Goal: Task Accomplishment & Management: Manage account settings

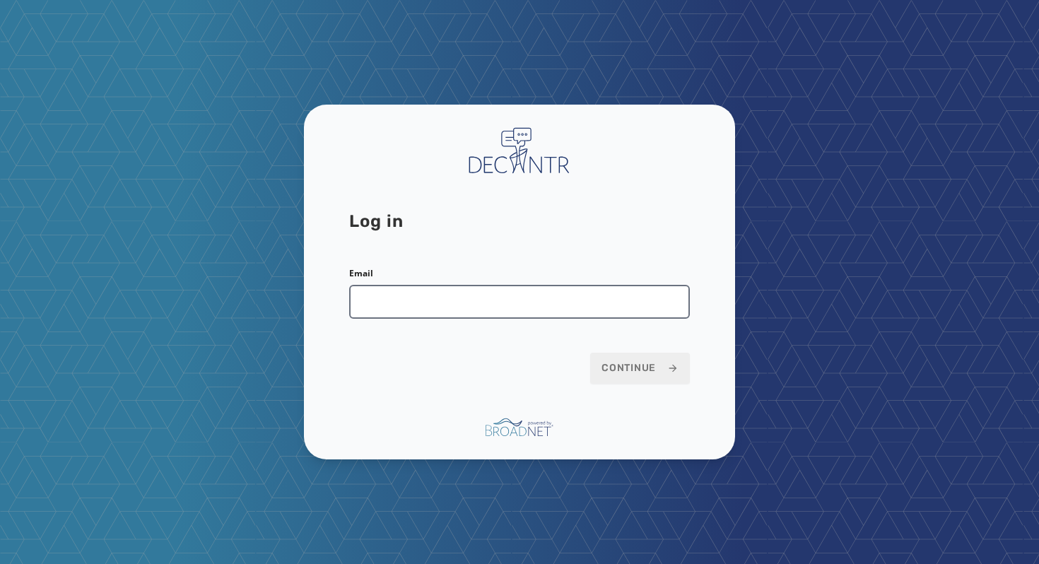
click at [505, 311] on input "Email" at bounding box center [519, 302] width 341 height 34
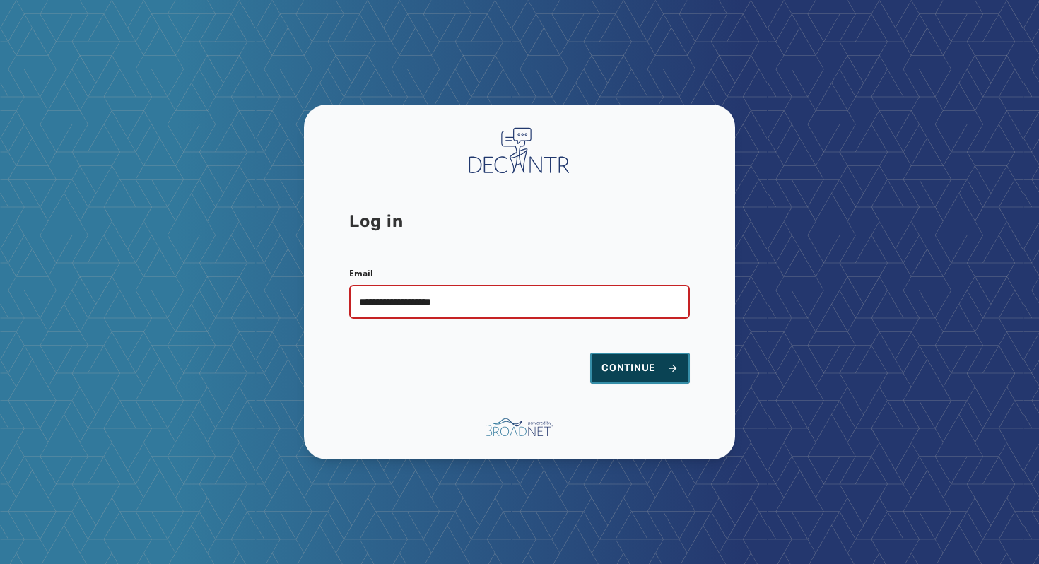
click at [627, 353] on button "Continue" at bounding box center [640, 368] width 100 height 31
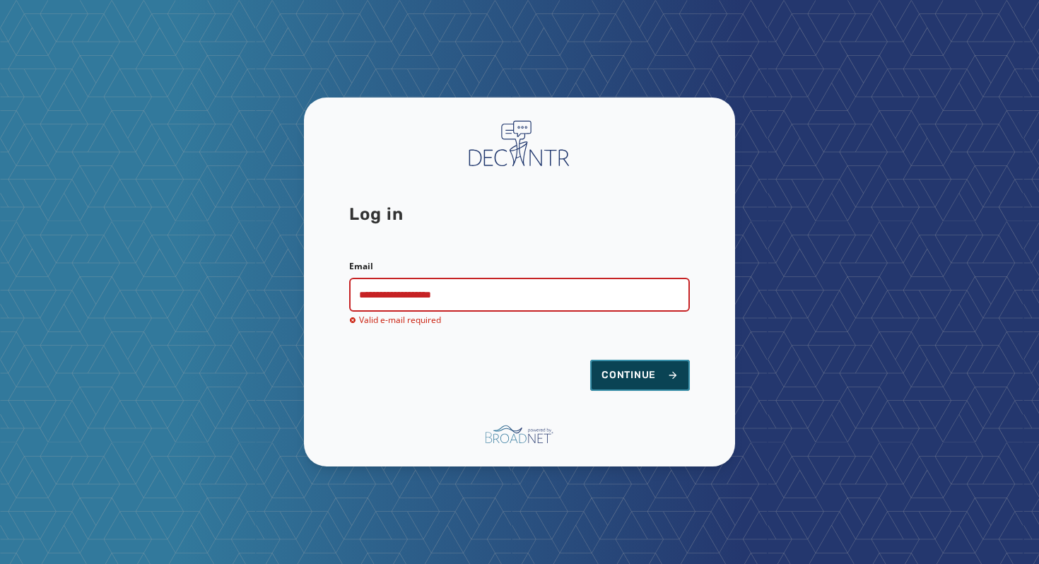
click at [624, 366] on button "Continue" at bounding box center [640, 375] width 100 height 31
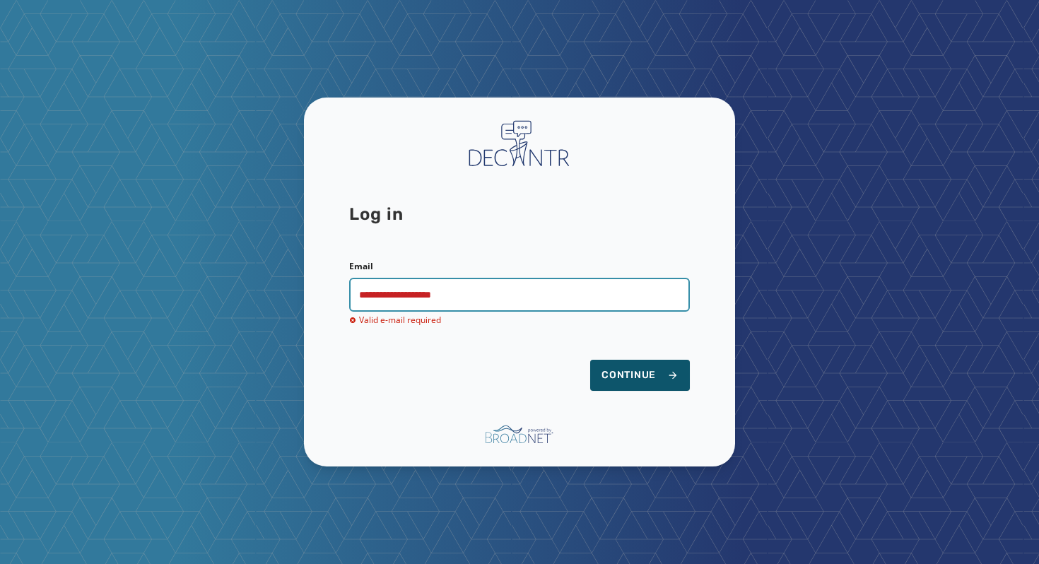
drag, startPoint x: 486, startPoint y: 291, endPoint x: 367, endPoint y: 294, distance: 119.5
click at [367, 294] on input "**********" at bounding box center [519, 295] width 341 height 34
type input "**********"
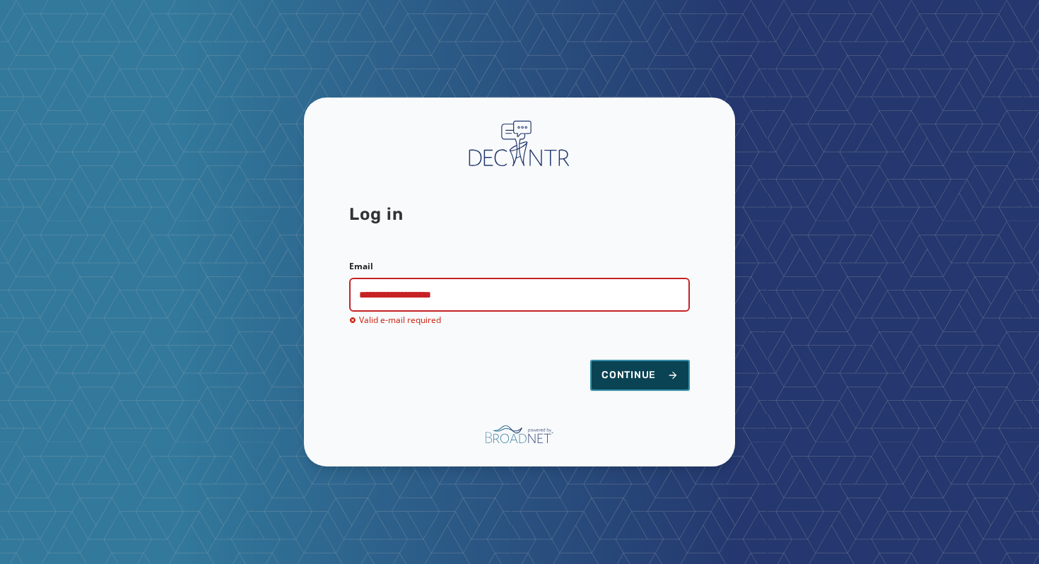
click at [643, 373] on span "Continue" at bounding box center [640, 375] width 77 height 14
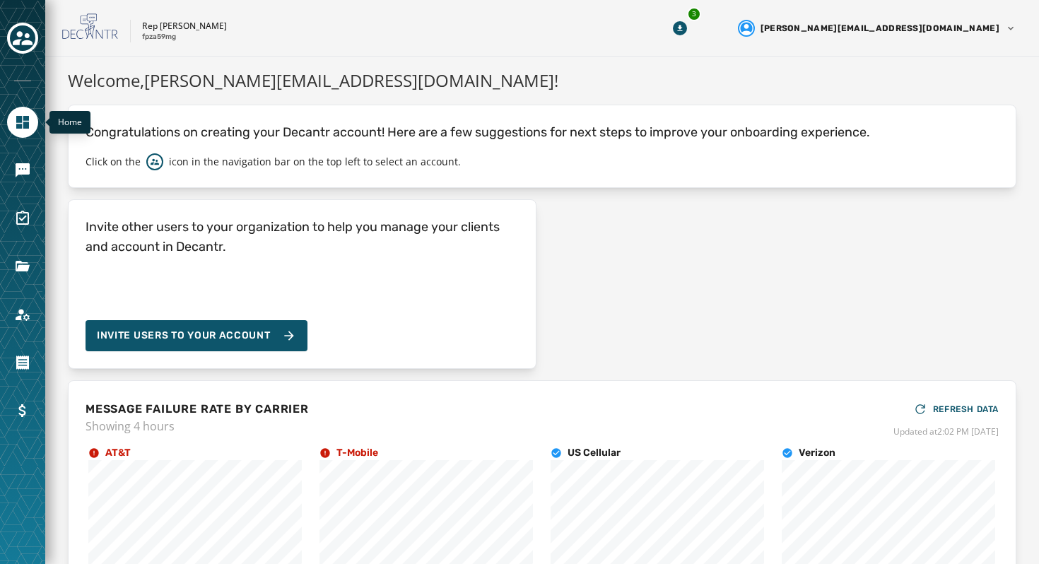
click at [22, 126] on icon "Navigate to Home" at bounding box center [22, 122] width 17 height 17
click at [28, 181] on link "Navigate to Messaging" at bounding box center [22, 170] width 31 height 31
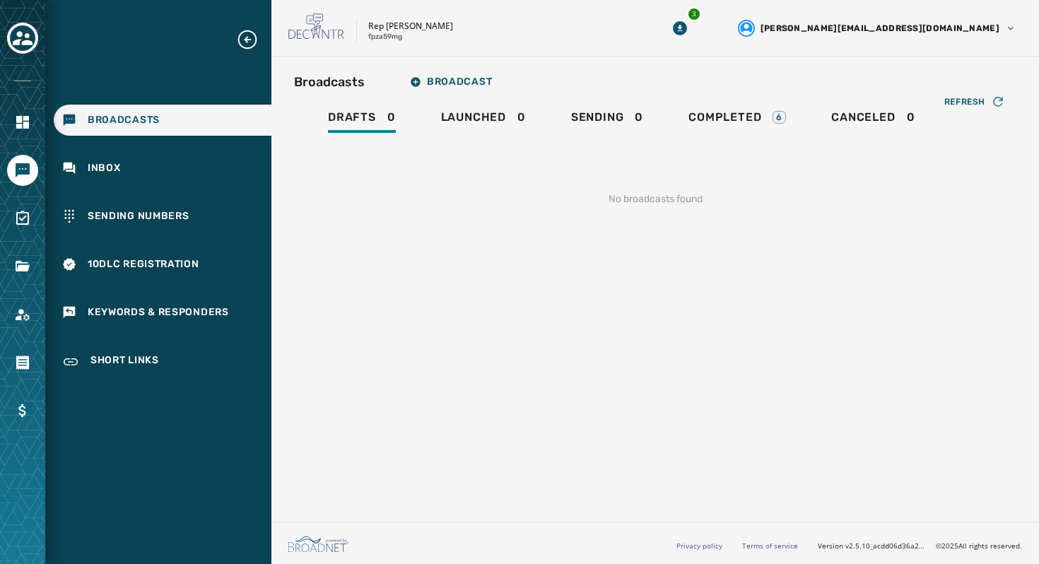
click at [187, 117] on div "Broadcasts" at bounding box center [163, 120] width 218 height 31
click at [23, 28] on icon "Toggle account select drawer" at bounding box center [23, 38] width 20 height 20
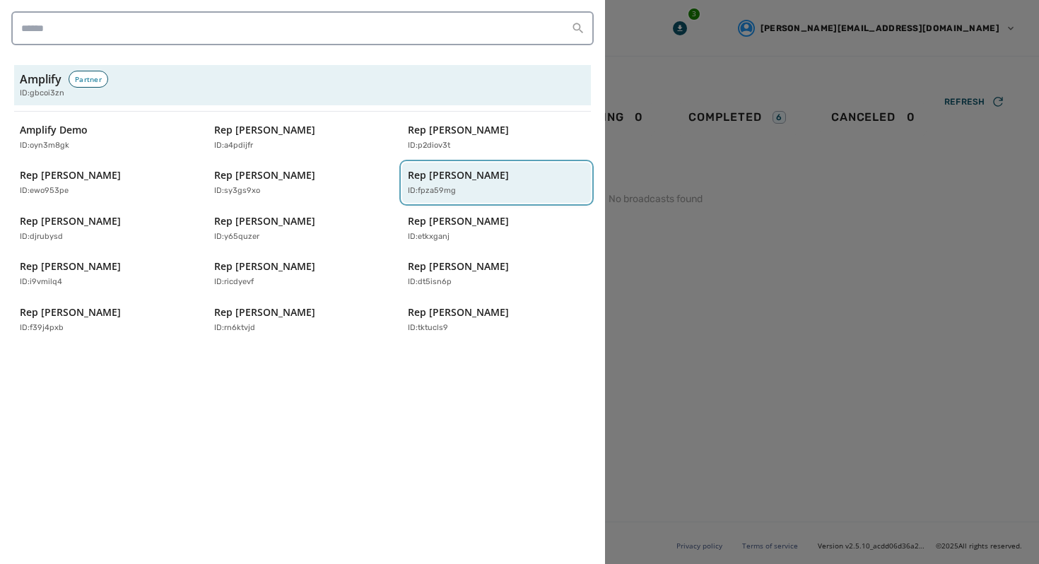
click at [444, 177] on p "Rep [PERSON_NAME]" at bounding box center [458, 175] width 101 height 14
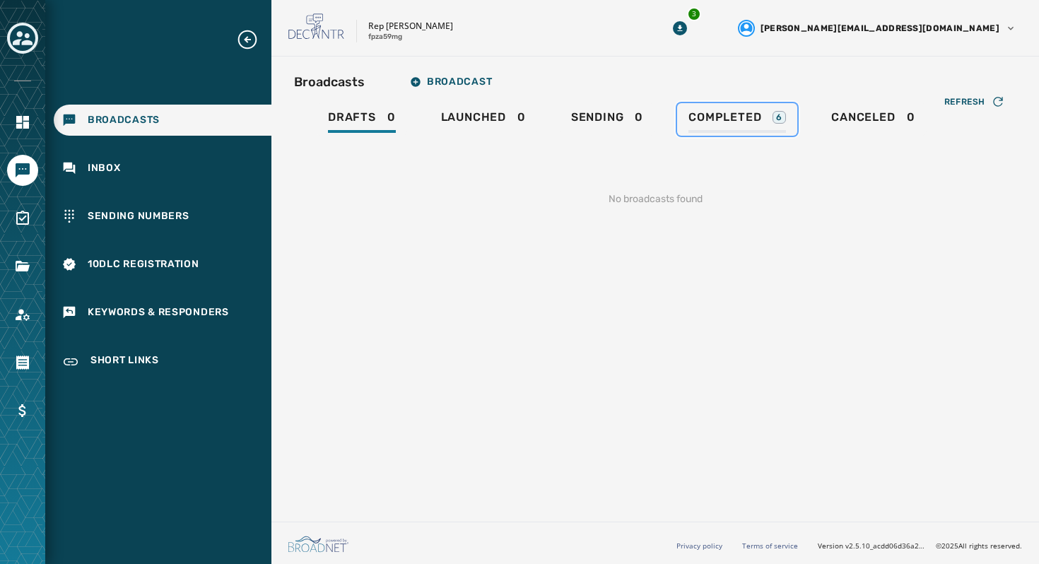
click at [687, 112] on link "Completed 6" at bounding box center [737, 119] width 120 height 33
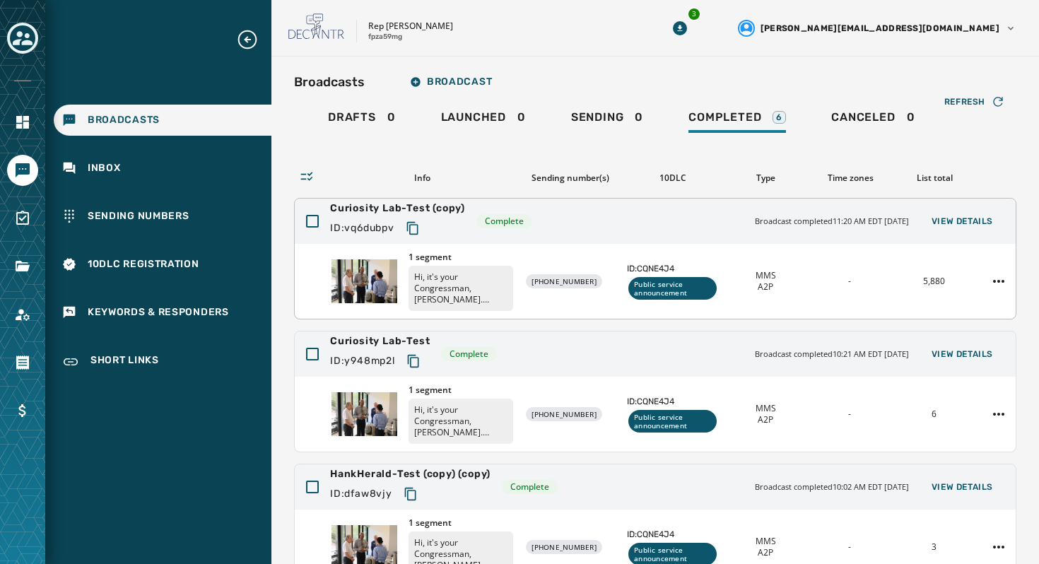
click at [570, 250] on div "1 segment Hi, it's your Congressman, [PERSON_NAME]. Innovation isn't limited to…" at bounding box center [655, 281] width 721 height 75
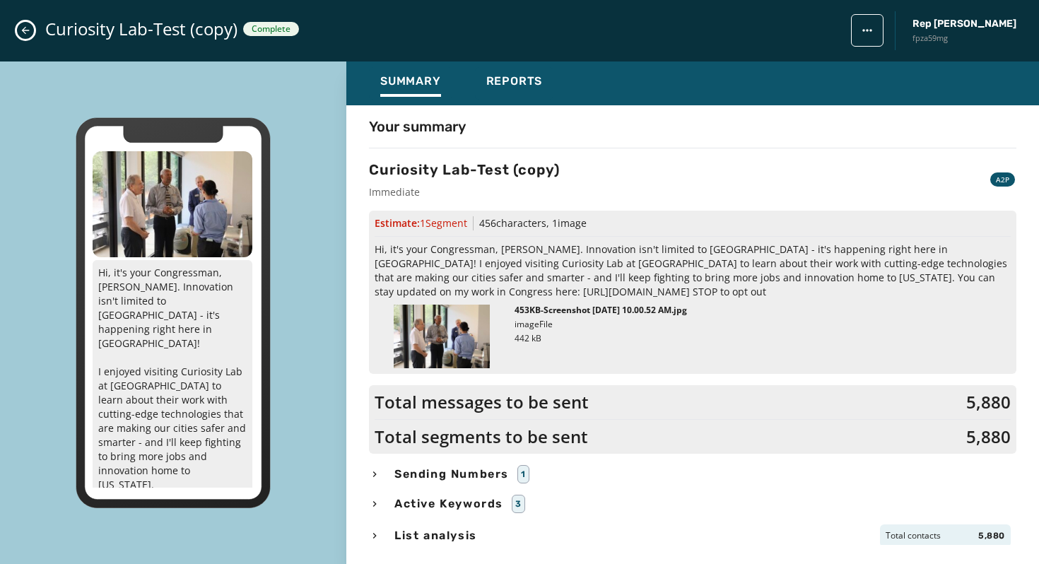
scroll to position [2, 0]
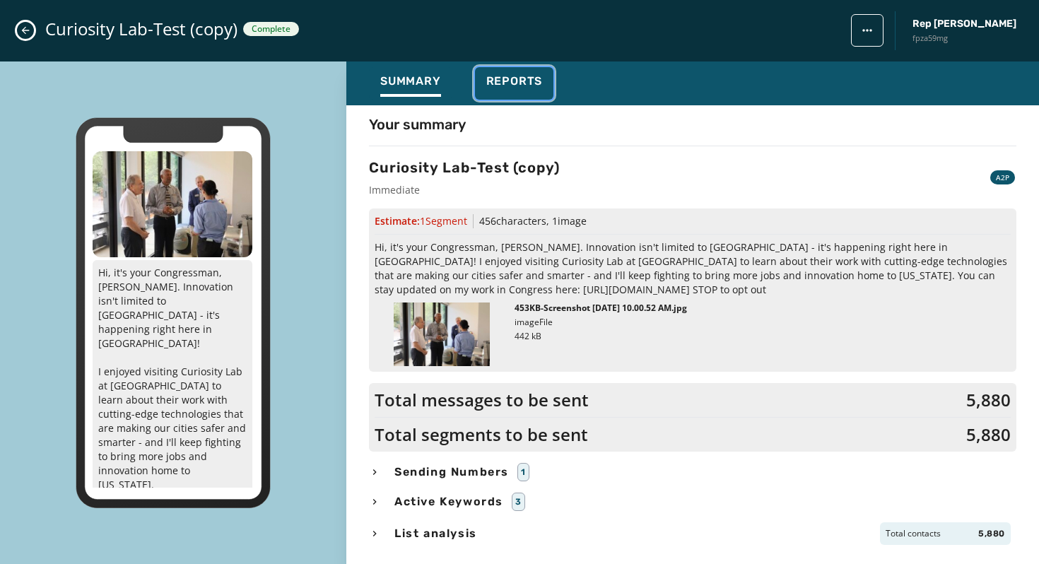
click at [528, 95] on div "Reports" at bounding box center [514, 85] width 57 height 23
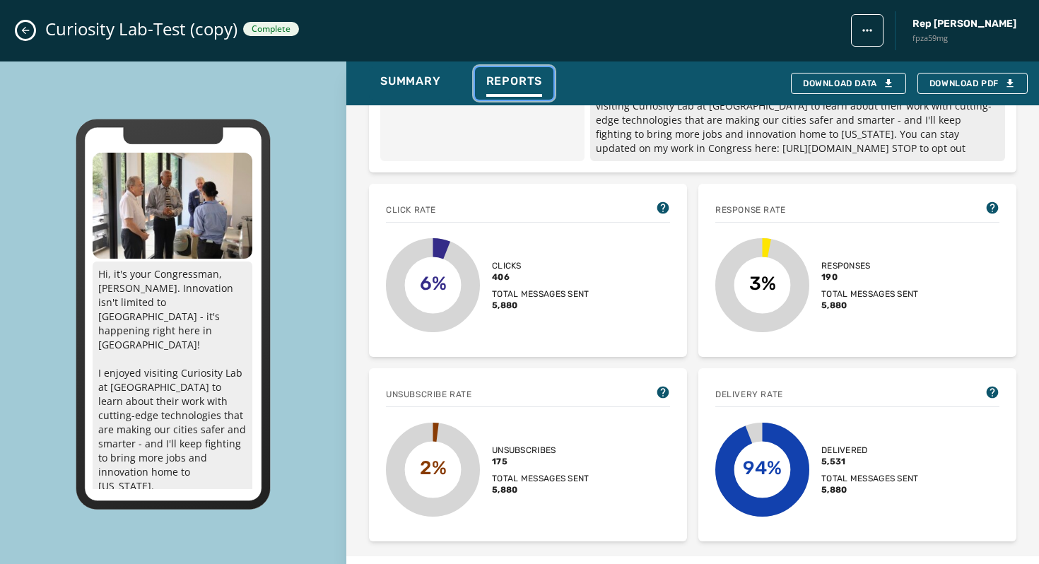
scroll to position [0, 0]
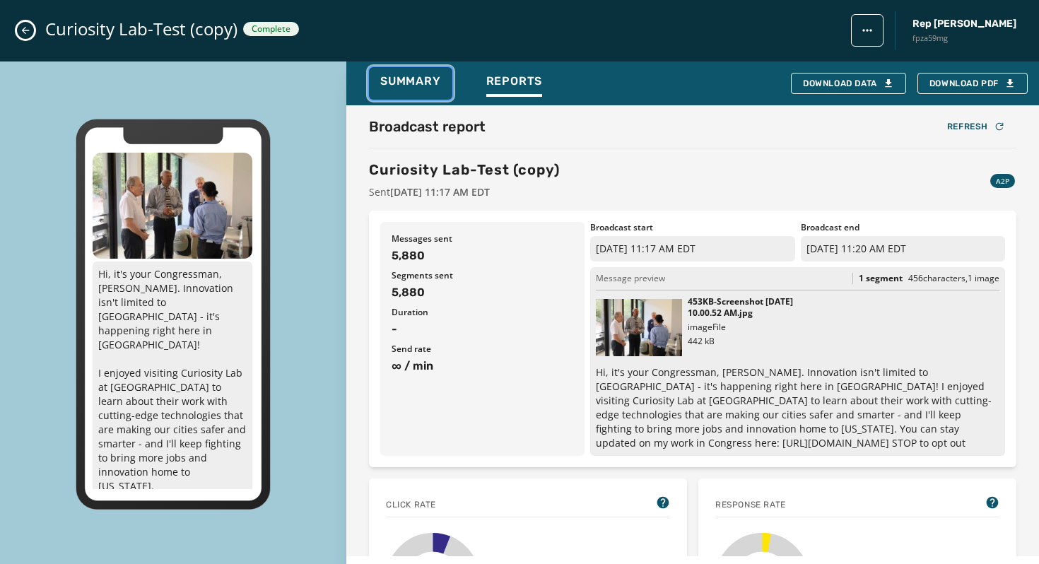
click at [415, 77] on span "Summary" at bounding box center [410, 81] width 61 height 14
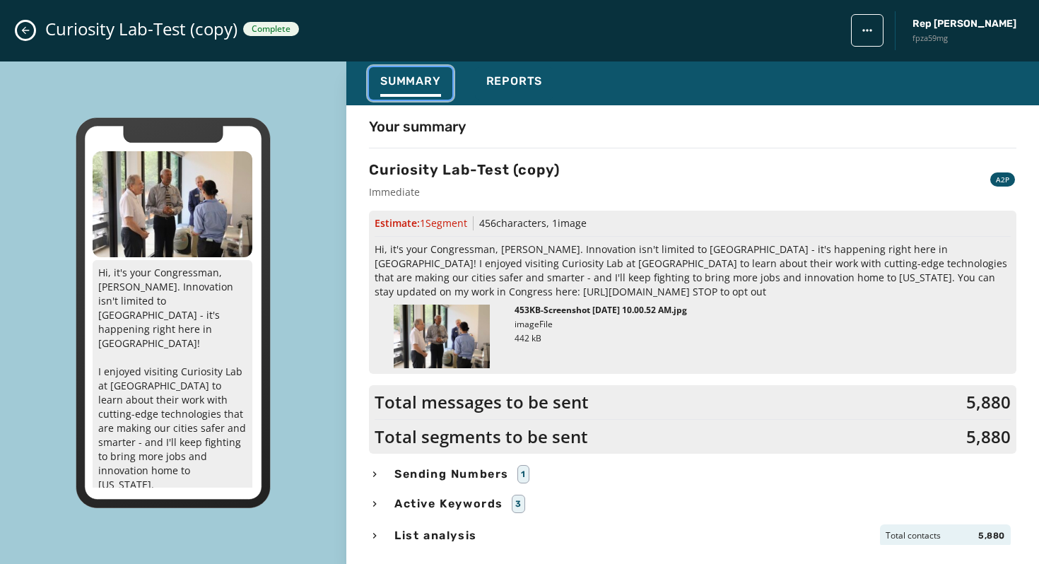
scroll to position [2, 0]
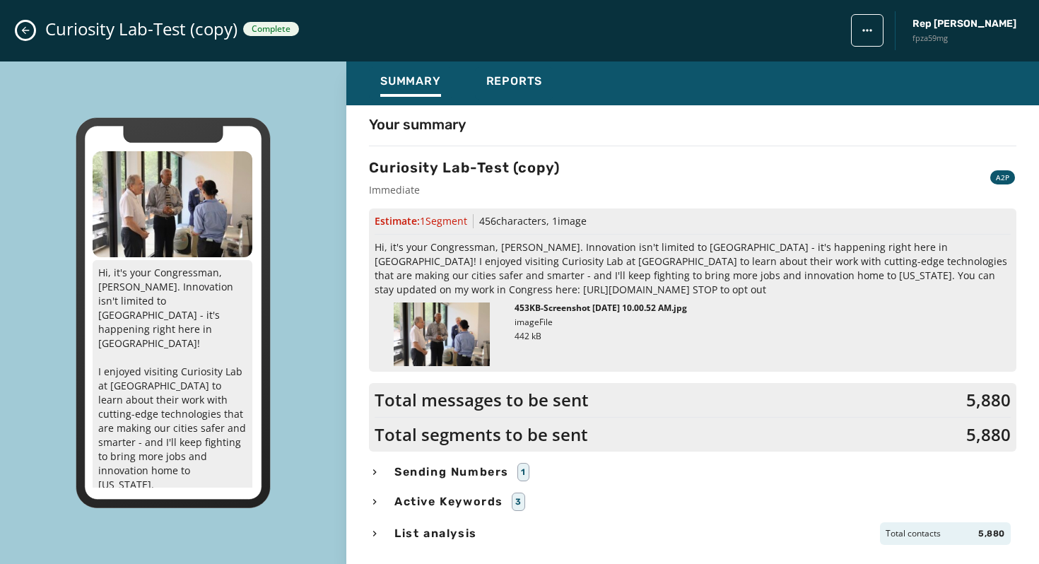
click at [25, 37] on button "Close admin drawer" at bounding box center [25, 30] width 17 height 17
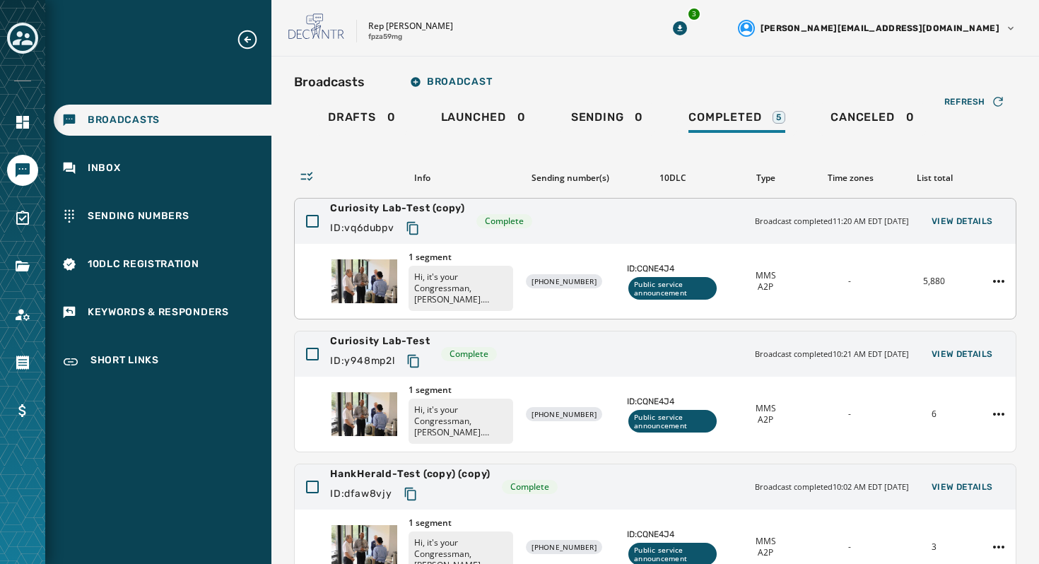
click at [563, 255] on div "1 segment Hi, it's your Congressman, [PERSON_NAME]. Innovation isn't limited to…" at bounding box center [655, 281] width 721 height 75
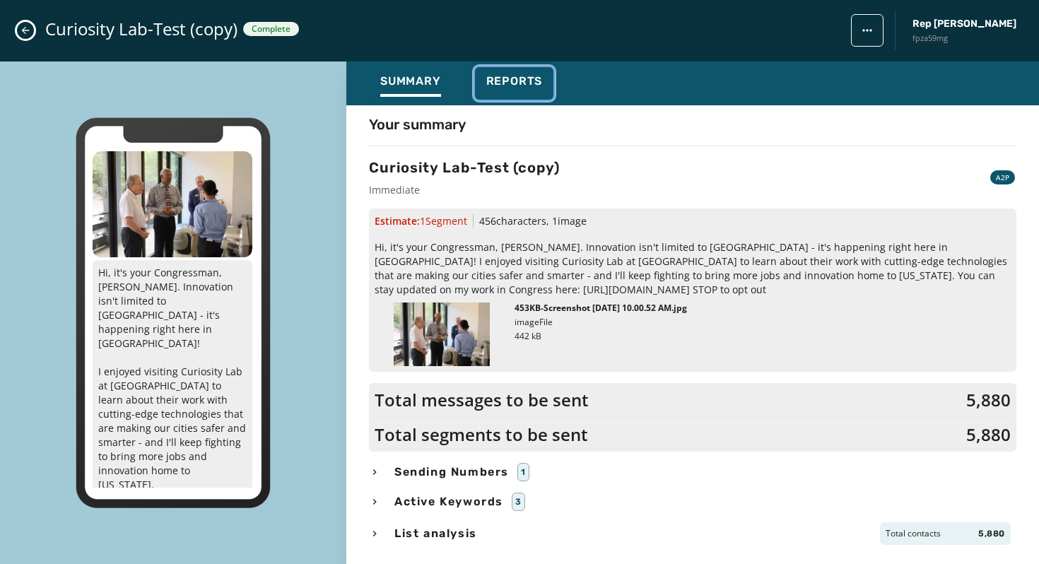
click at [489, 90] on div "Reports" at bounding box center [514, 85] width 57 height 23
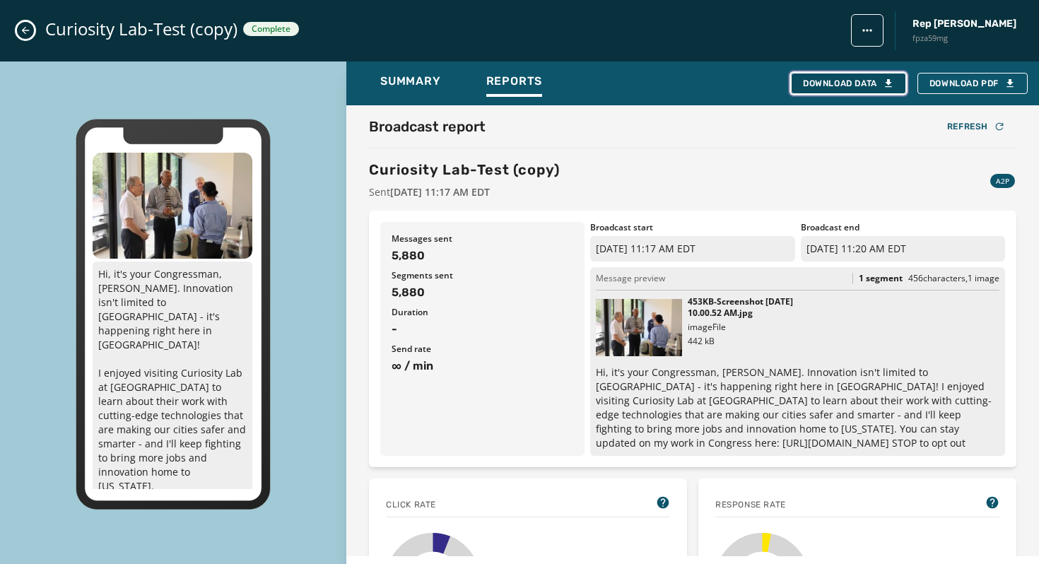
click at [838, 86] on div "Download Data" at bounding box center [848, 83] width 91 height 11
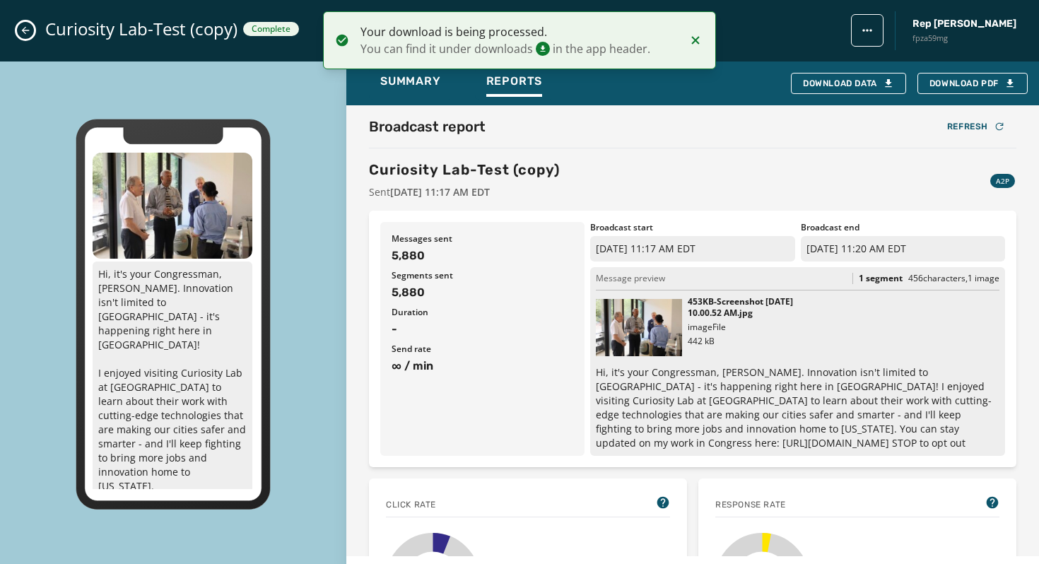
click at [753, 115] on div "Broadcast report Refresh Curiosity Lab-Test (copy) Sent [DATE] 11:17 AM EDT A2P…" at bounding box center [692, 330] width 693 height 451
click at [693, 42] on icon "Notifications (F8)" at bounding box center [695, 40] width 8 height 8
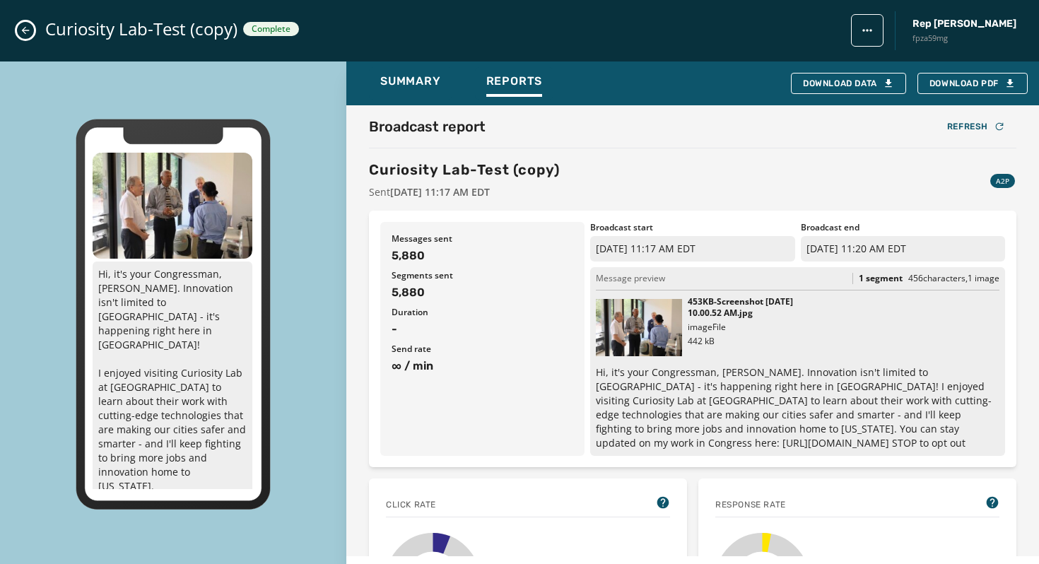
click at [21, 25] on icon "Close admin drawer" at bounding box center [25, 30] width 11 height 11
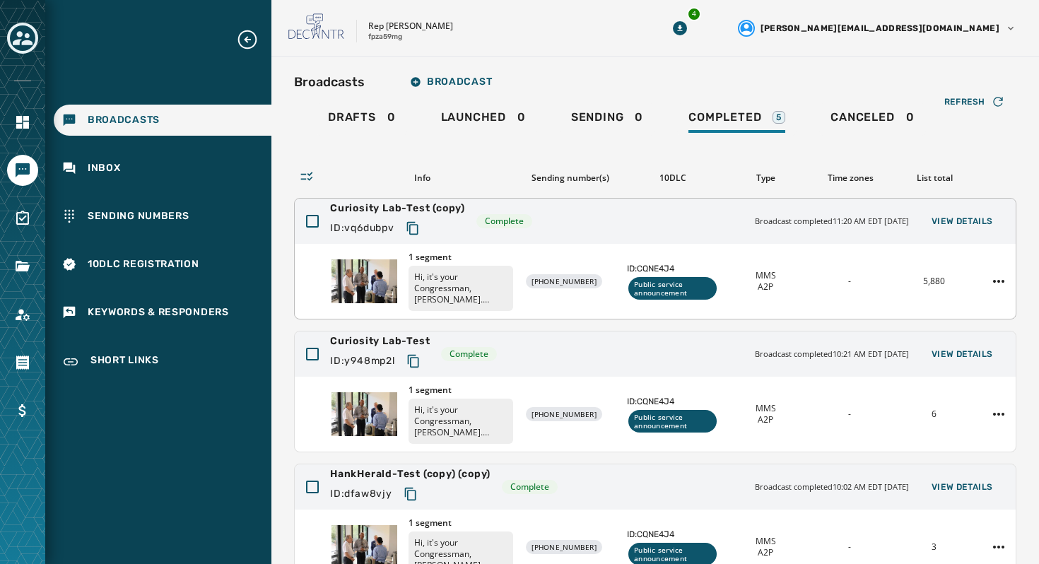
click at [601, 245] on div "1 segment Hi, it's your Congressman, [PERSON_NAME]. Innovation isn't limited to…" at bounding box center [655, 281] width 721 height 75
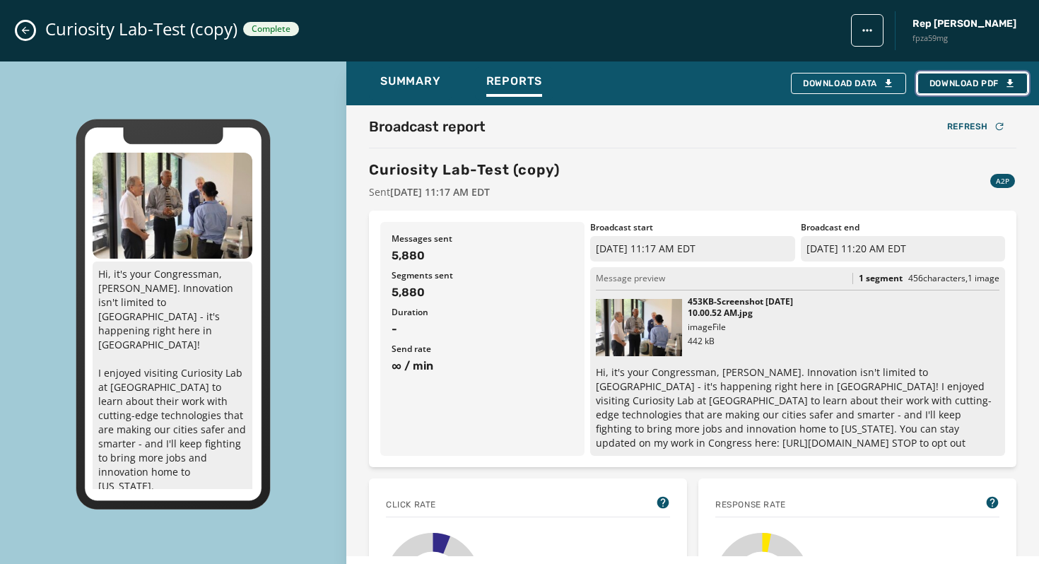
click at [967, 84] on span "Download PDF" at bounding box center [973, 83] width 86 height 11
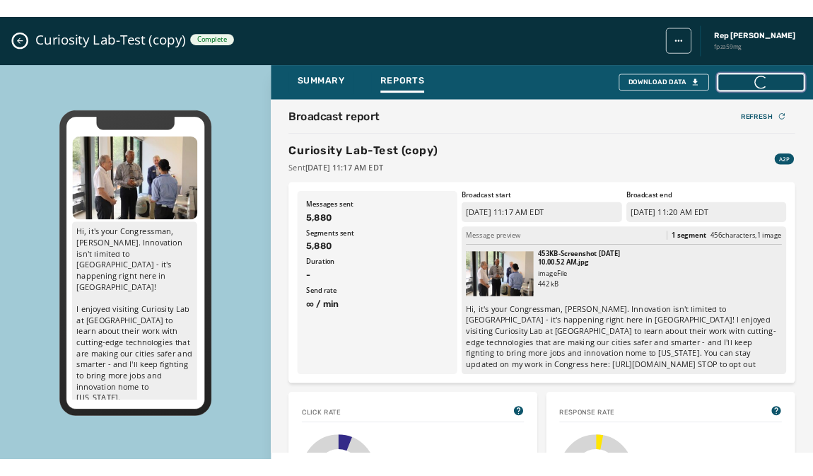
scroll to position [0, 0]
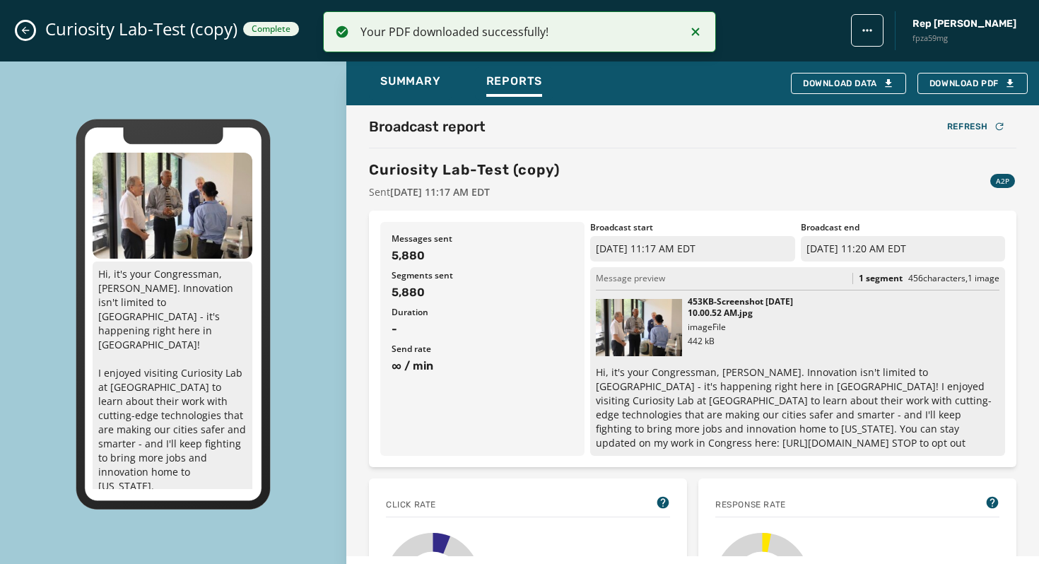
click at [20, 35] on icon "Close admin drawer" at bounding box center [25, 30] width 11 height 11
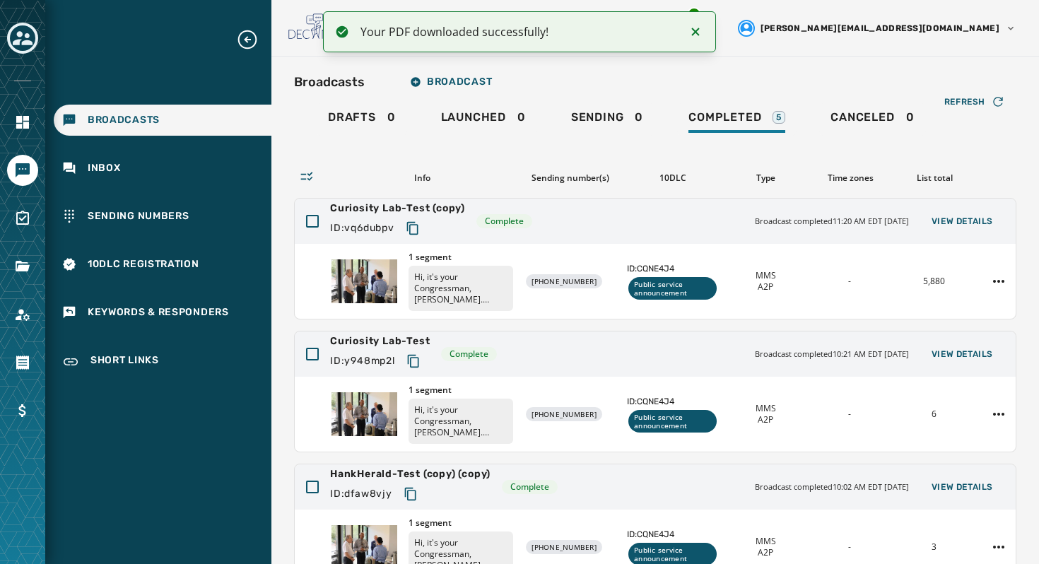
click at [825, 94] on div "Broadcasts Broadcast" at bounding box center [655, 82] width 723 height 28
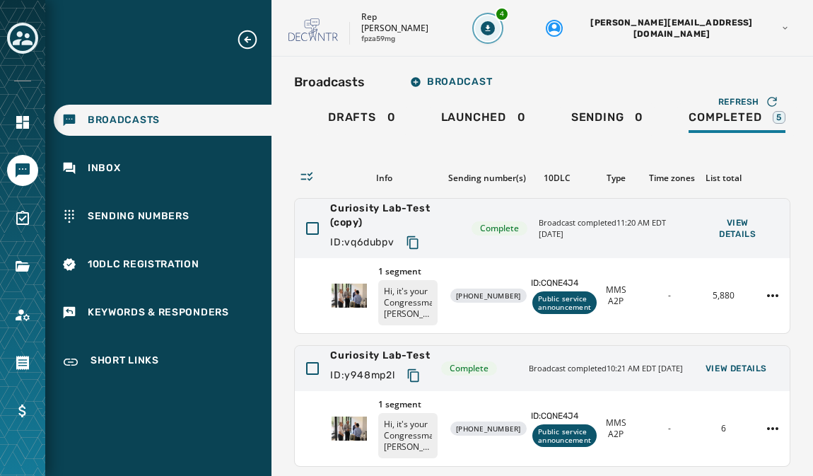
click at [495, 32] on icon "Download Menu" at bounding box center [488, 28] width 14 height 14
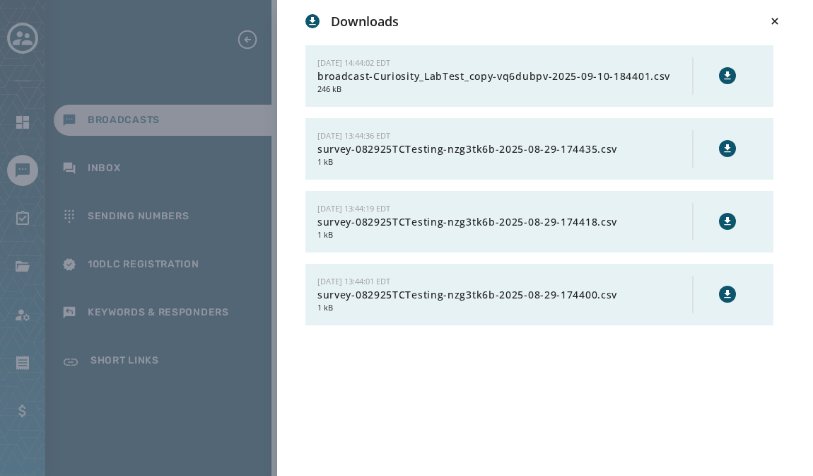
click at [725, 77] on icon at bounding box center [727, 75] width 11 height 11
click at [777, 18] on icon at bounding box center [774, 21] width 6 height 6
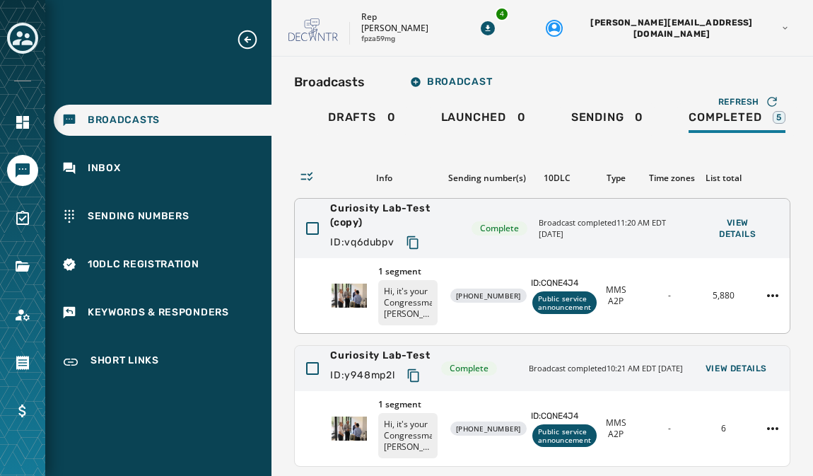
click at [617, 262] on div "1 segment Hi, it's your Congressman, [PERSON_NAME]. Innovation isn't limited to…" at bounding box center [542, 295] width 495 height 75
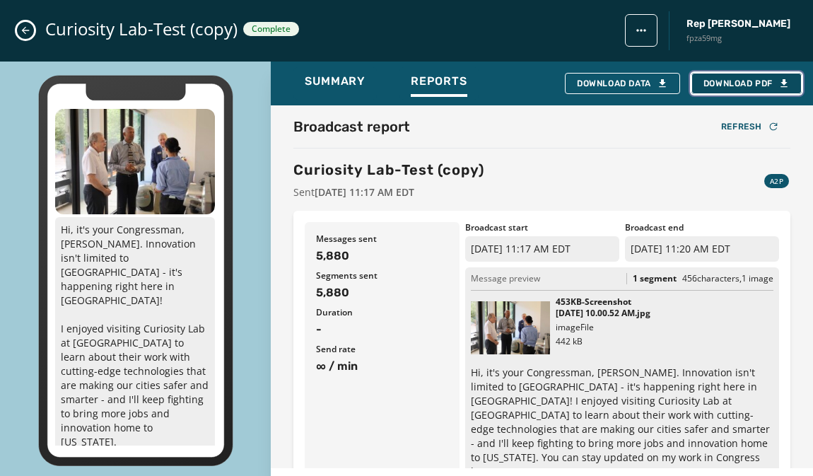
click at [740, 83] on span "Download PDF" at bounding box center [746, 83] width 86 height 11
